Goal: Task Accomplishment & Management: Use online tool/utility

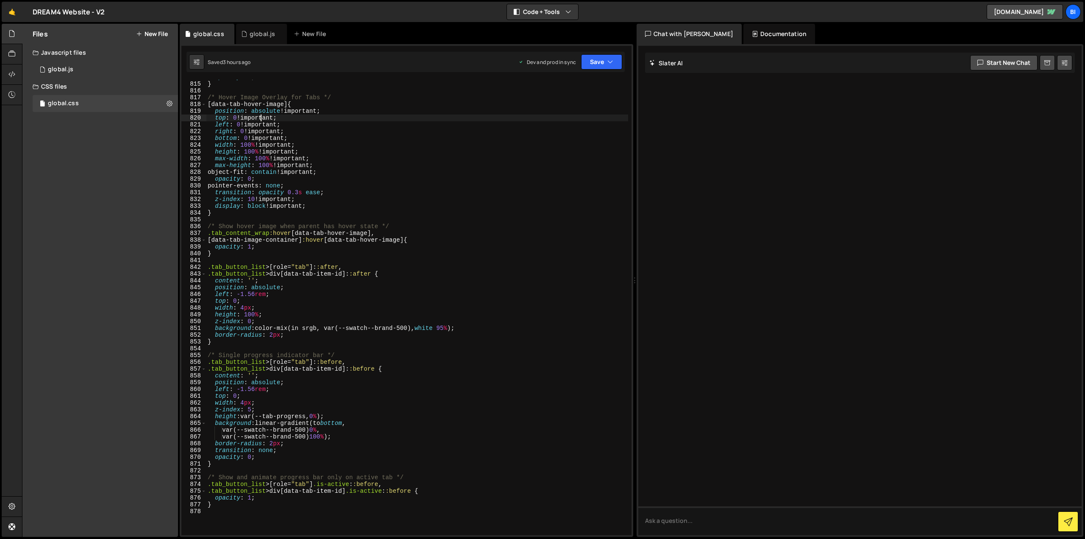
click at [262, 120] on div "opacity : 1 ; } /* Hover Image Overlay for Tabs */ [ data-tab-hover-image ] { p…" at bounding box center [417, 308] width 422 height 469
type textarea "}"
click at [311, 197] on div "opacity : 1 ; } /* Hover Image Overlay for Tabs */ [ data-tab-hover-image ] { p…" at bounding box center [417, 308] width 422 height 469
type textarea "}"
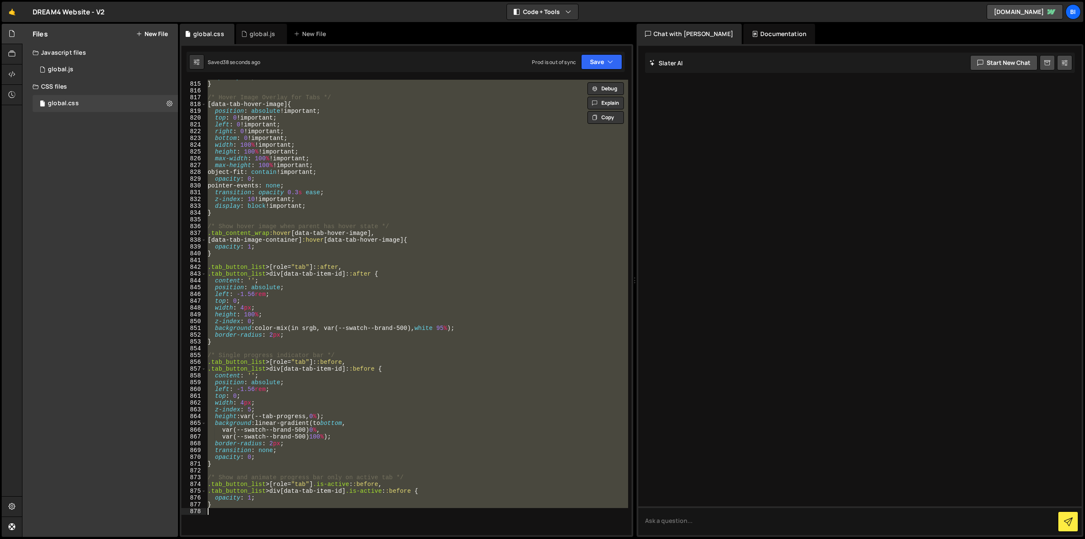
paste textarea
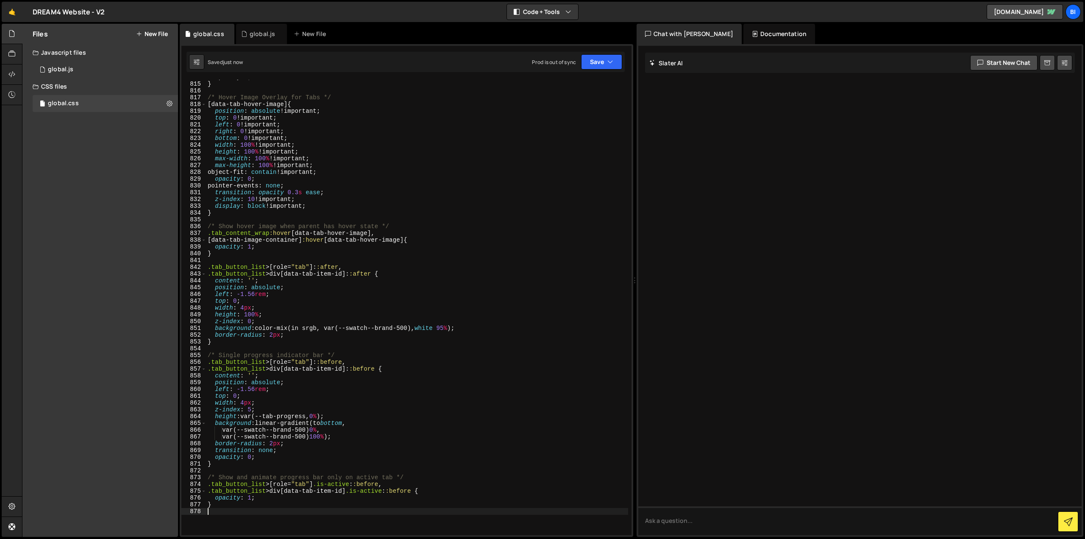
click at [325, 173] on div "opacity : 1 ; } /* Hover Image Overlay for Tabs */ [ data-tab-hover-image ] { p…" at bounding box center [417, 308] width 422 height 469
click at [285, 248] on div "opacity : 1 ; } /* Hover Image Overlay for Tabs */ [ data-tab-hover-image ] { p…" at bounding box center [417, 308] width 422 height 469
click at [327, 268] on div "opacity : 1 ; } /* Hover Image Overlay for Tabs */ [ data-tab-hover-image ] { p…" at bounding box center [417, 308] width 422 height 469
click at [313, 196] on div "opacity : 1 ; } /* Hover Image Overlay for Tabs */ [ data-tab-hover-image ] { p…" at bounding box center [417, 308] width 422 height 469
type textarea "}"
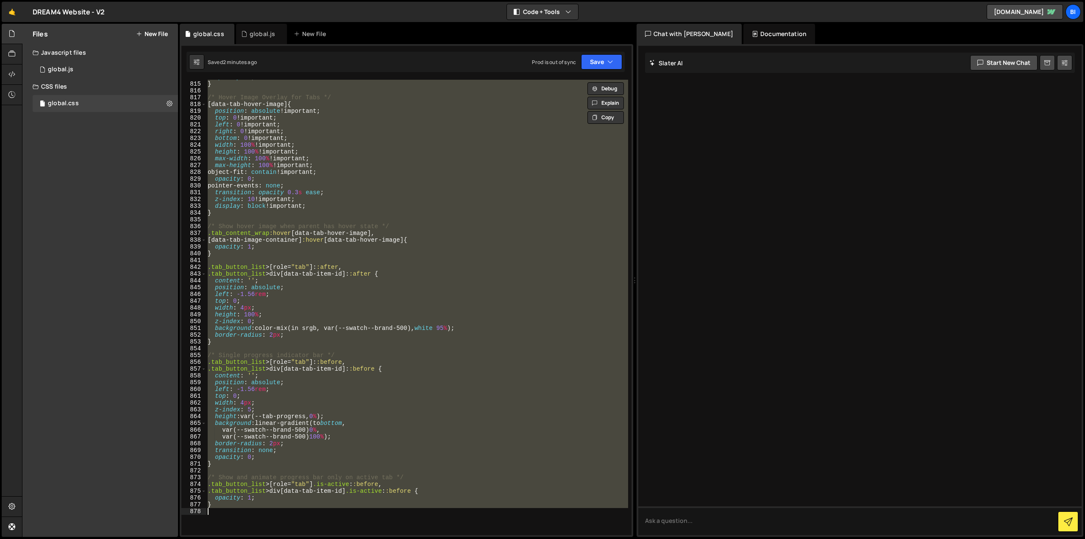
paste textarea
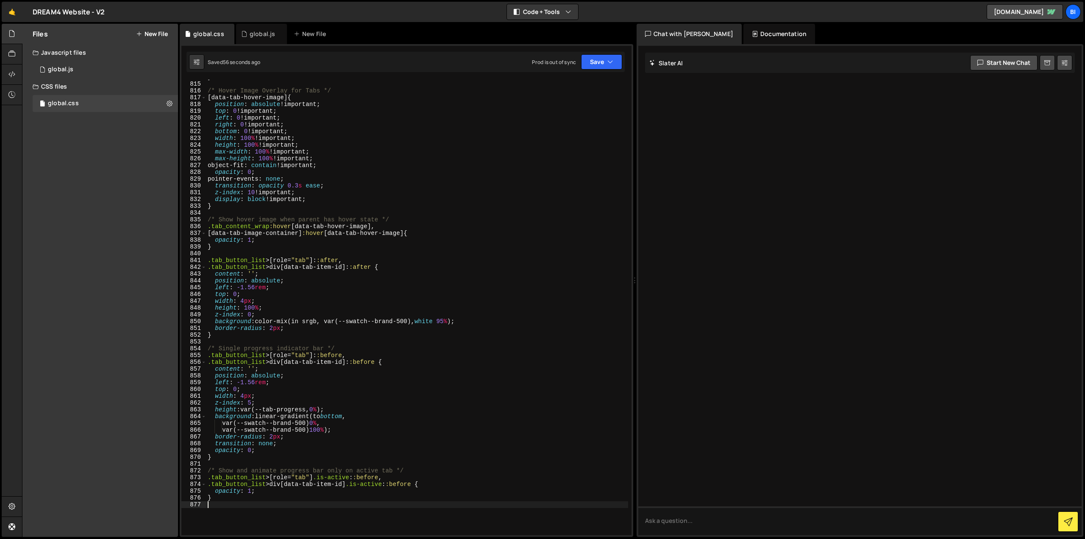
click at [324, 265] on div "} /* Hover Image Overlay for Tabs */ [ data-tab-hover-image ] { position : abso…" at bounding box center [417, 308] width 422 height 469
type textarea "}"
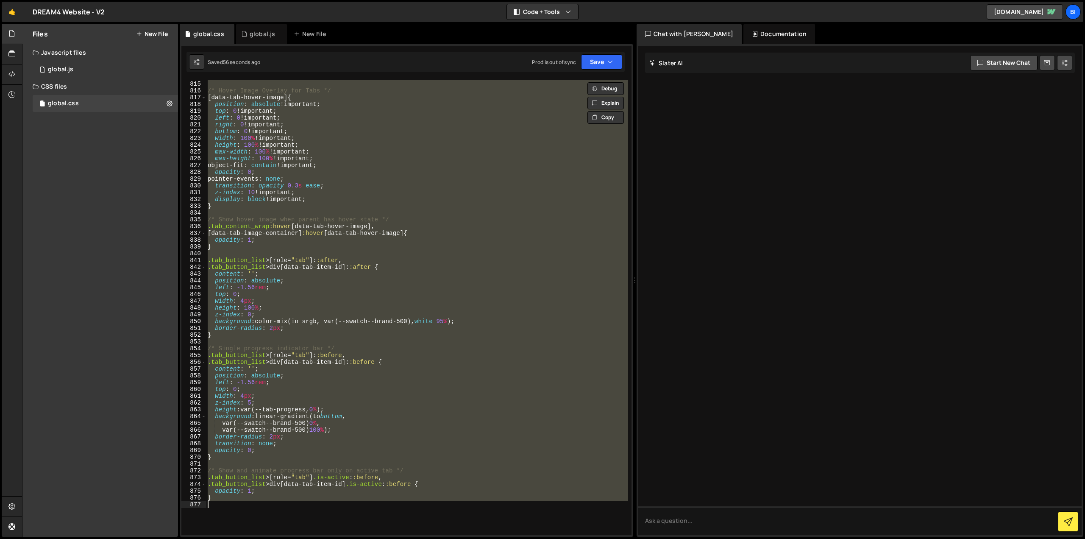
paste textarea
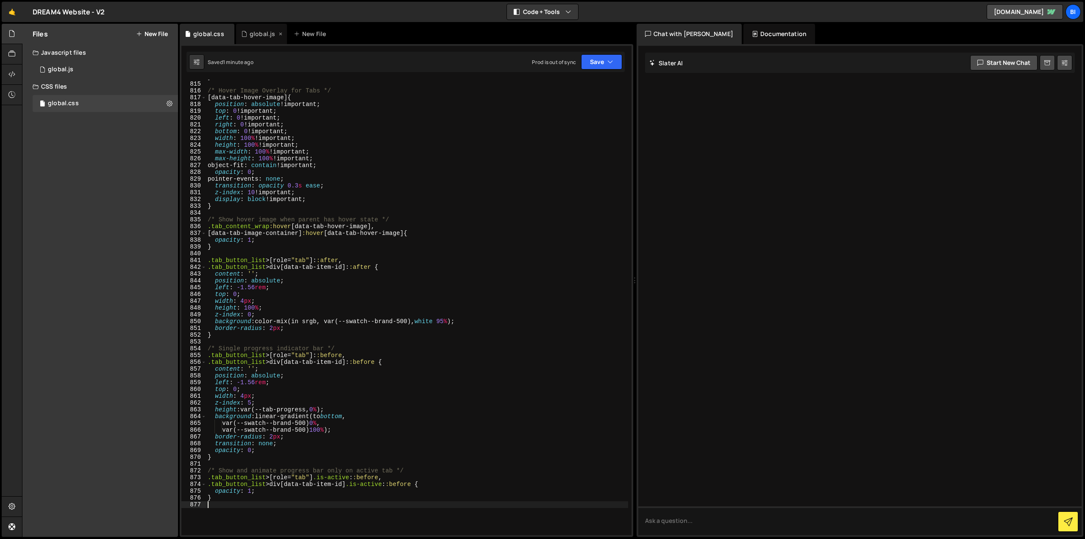
click at [250, 37] on div "global.js" at bounding box center [262, 34] width 25 height 8
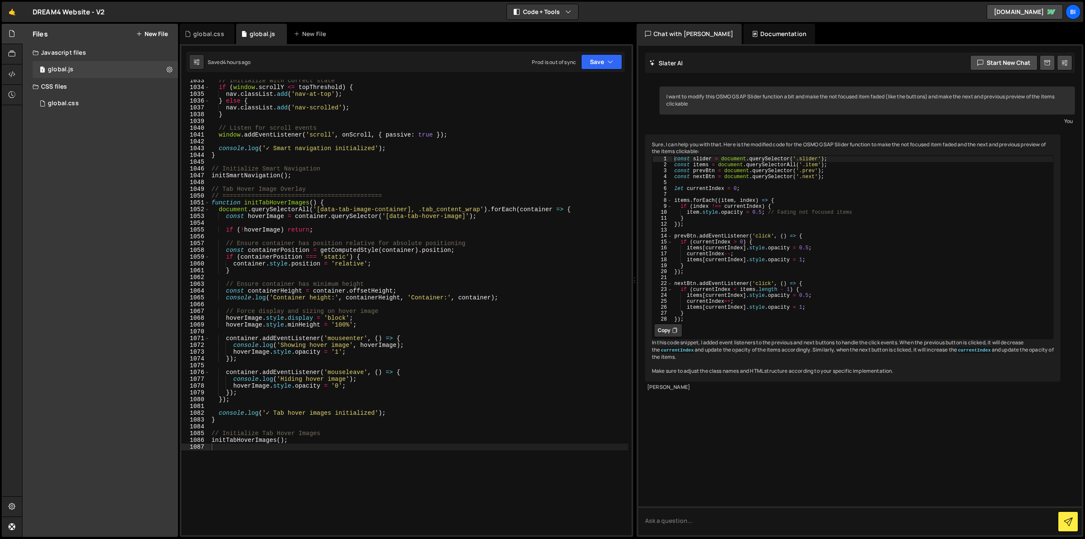
click at [287, 206] on div "// Initialize with correct state if ( window . scrollY <= topThreshold ) { nav …" at bounding box center [419, 311] width 418 height 469
type textarea "initTabHoverImages();"
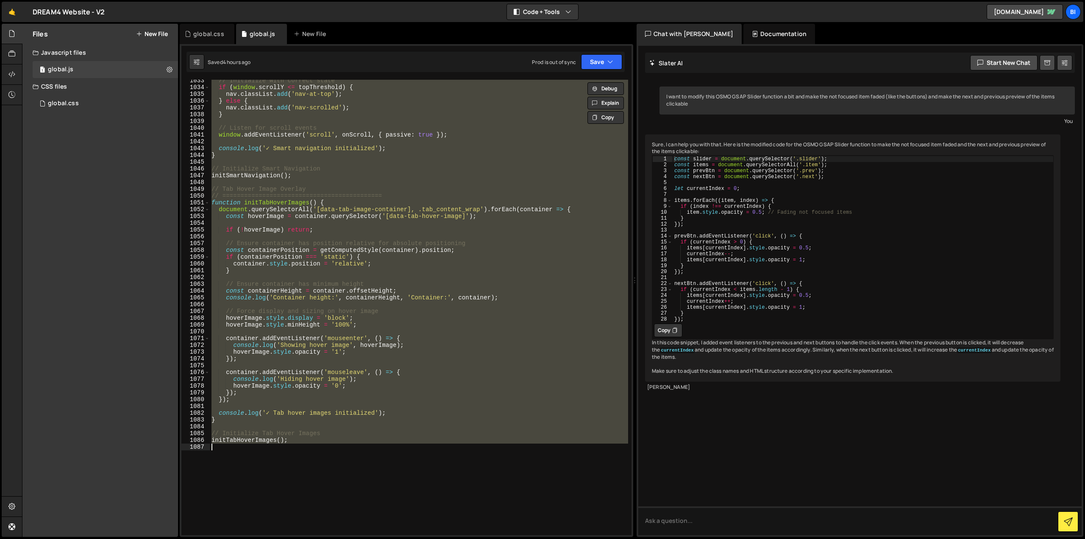
paste textarea
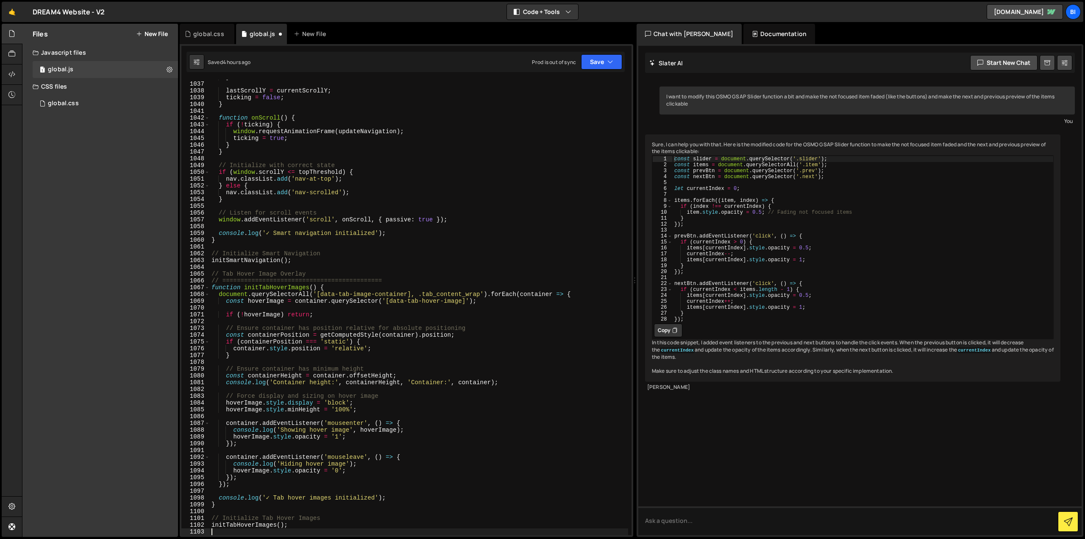
scroll to position [7026, 0]
click at [303, 171] on div "} lastScrollY = currentScrollY ; ticking = false ; } function onScroll ( ) { if…" at bounding box center [419, 308] width 418 height 469
click at [274, 215] on div "} lastScrollY = currentScrollY ; ticking = false ; } function onScroll ( ) { if…" at bounding box center [419, 308] width 418 height 469
type textarea "initTabHoverImages();"
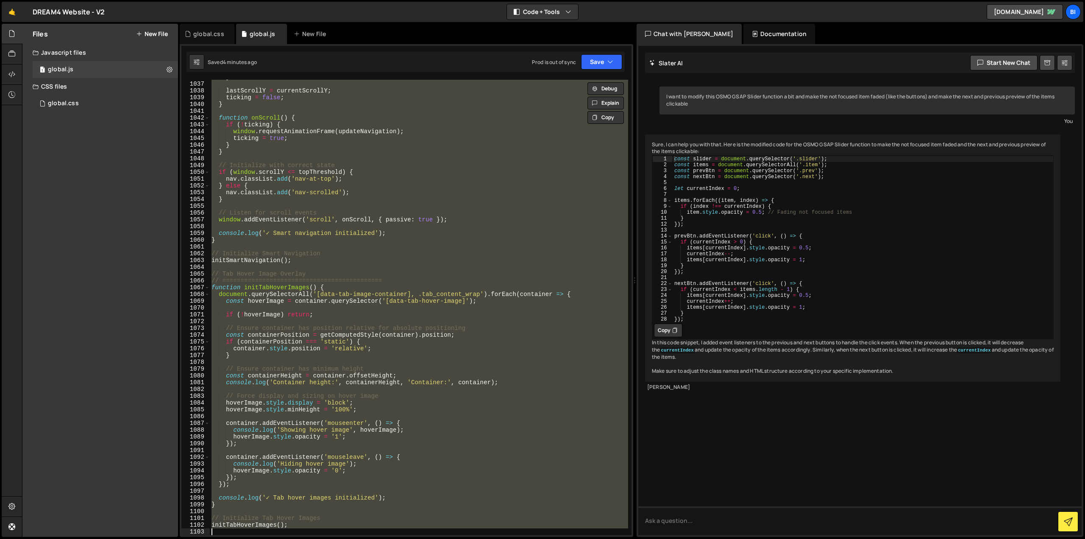
paste textarea
